Goal: Obtain resource: Download file/media

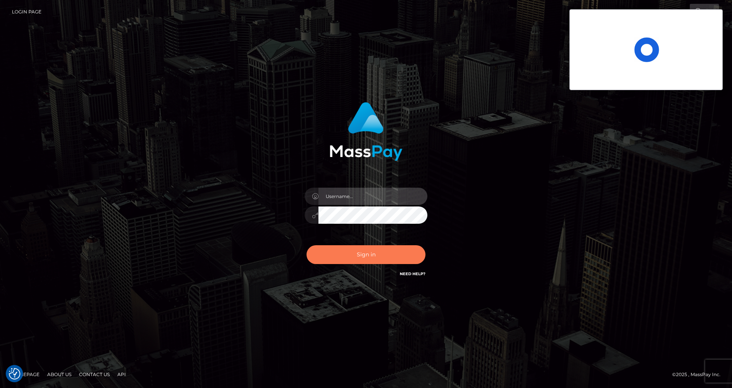
type input "cris.silversocial"
click at [349, 249] on button "Sign in" at bounding box center [365, 254] width 119 height 19
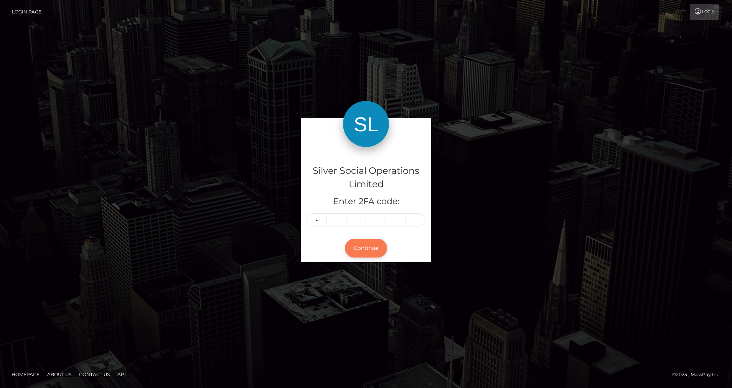
type input "2"
type input "3"
type input "9"
type input "6"
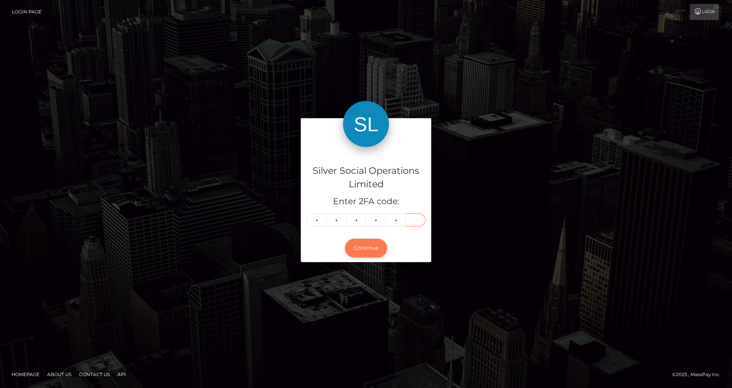
type input "1"
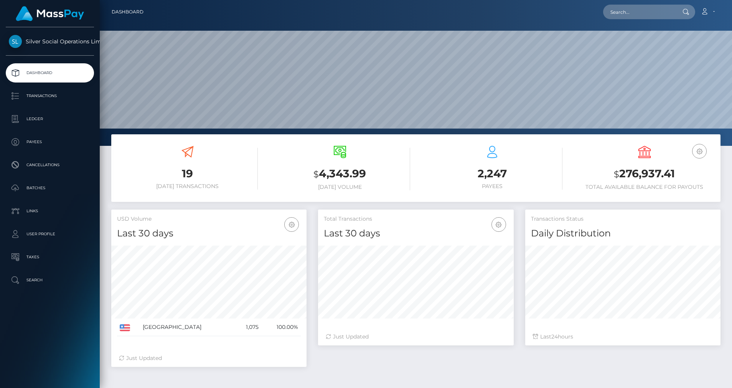
scroll to position [136, 196]
click at [45, 117] on p "Ledger" at bounding box center [50, 119] width 82 height 12
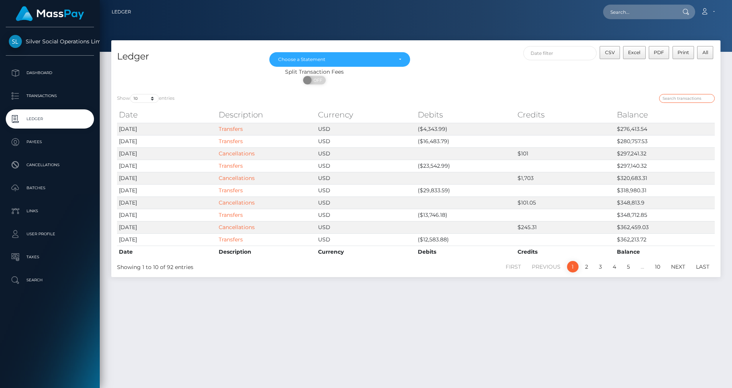
click at [683, 97] on input "search" at bounding box center [687, 98] width 56 height 9
click at [632, 267] on link "5" at bounding box center [628, 267] width 12 height 12
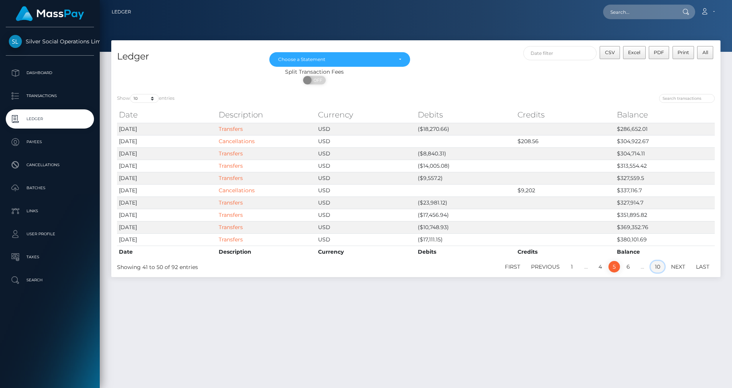
click at [658, 267] on link "10" at bounding box center [657, 267] width 14 height 12
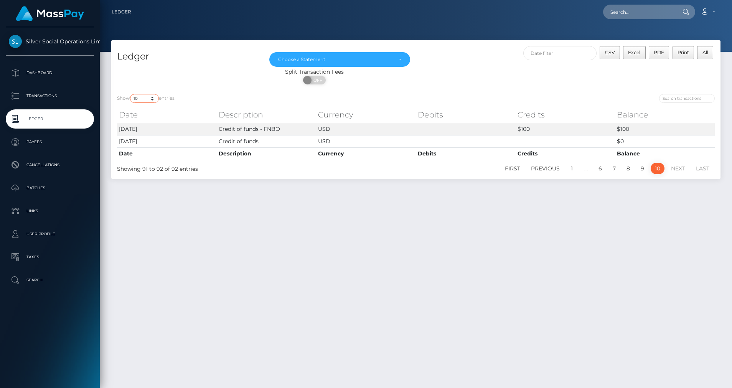
click at [156, 99] on select "10 25 50 100 250" at bounding box center [144, 98] width 29 height 9
click at [154, 101] on select "10 25 50 100 250" at bounding box center [144, 98] width 29 height 9
select select "25"
click at [131, 94] on select "10 25 50 100 250" at bounding box center [144, 98] width 29 height 9
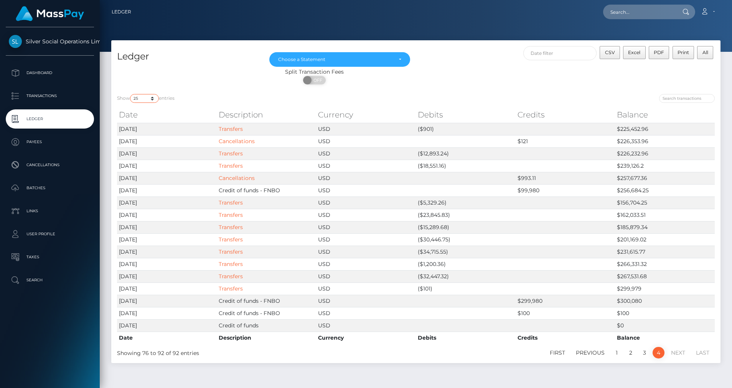
click at [153, 100] on select "10 25 50 100 250" at bounding box center [144, 98] width 29 height 9
click at [362, 92] on div "Show 10 25 50 100 250 entries Date Description Currency Debits Credits Balance …" at bounding box center [415, 225] width 609 height 275
click at [615, 54] on button "CSV" at bounding box center [609, 52] width 20 height 13
click at [362, 63] on div "Choose a Statement" at bounding box center [339, 59] width 141 height 15
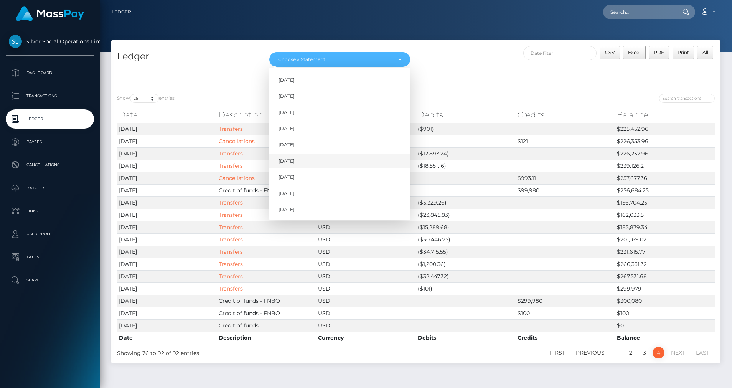
click at [294, 160] on span "Jun 2025" at bounding box center [286, 161] width 16 height 7
select select "Jun 2025"
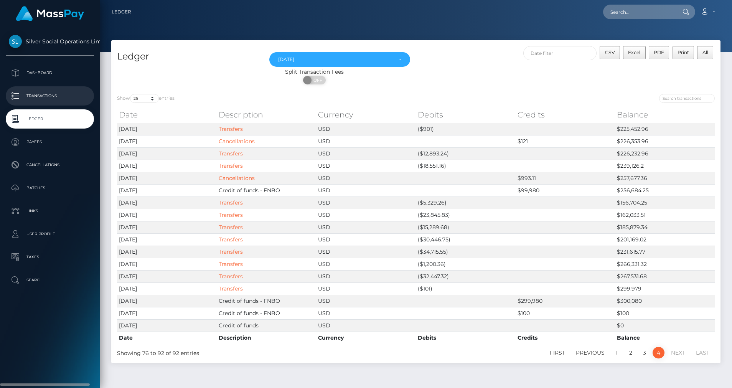
click at [51, 94] on p "Transactions" at bounding box center [50, 96] width 82 height 12
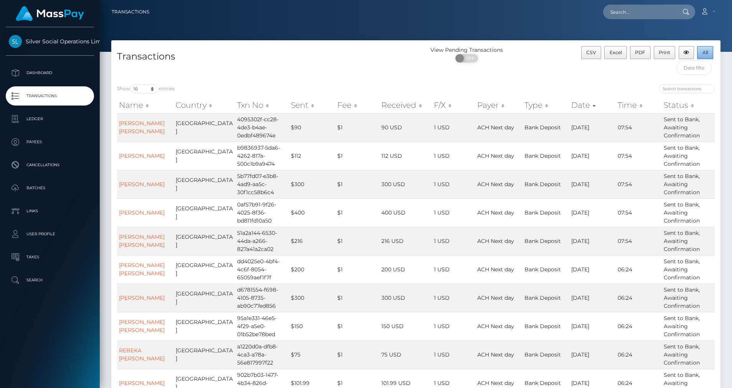
click at [704, 56] on button "All" at bounding box center [705, 52] width 16 height 13
